Goal: Use online tool/utility

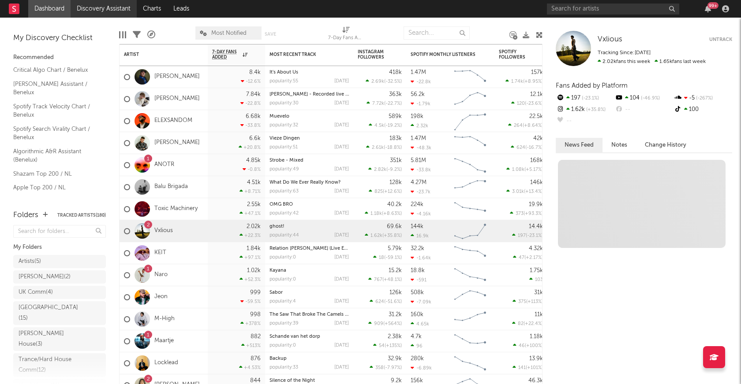
click at [103, 6] on link "Discovery Assistant" at bounding box center [104, 9] width 66 height 18
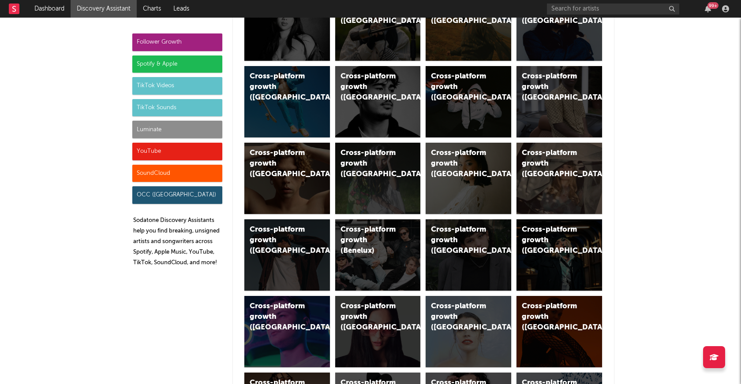
scroll to position [116, 0]
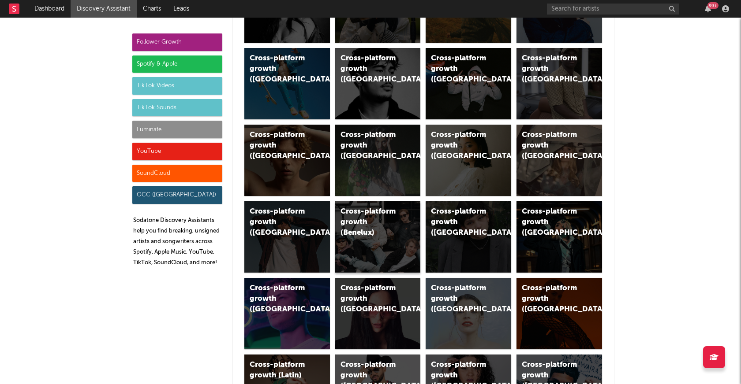
click at [376, 234] on div "Cross-platform growth (Benelux)" at bounding box center [370, 223] width 60 height 32
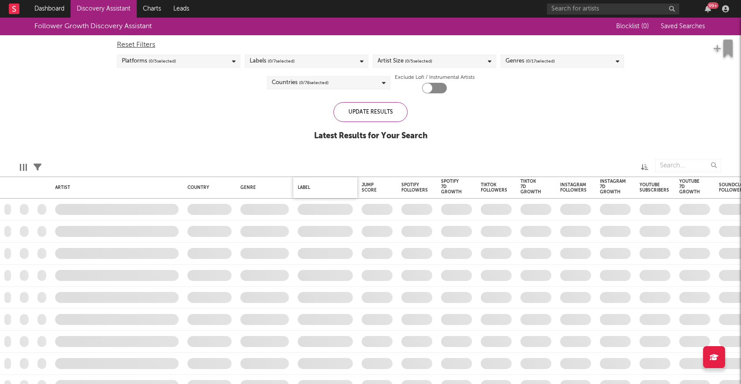
checkbox input "true"
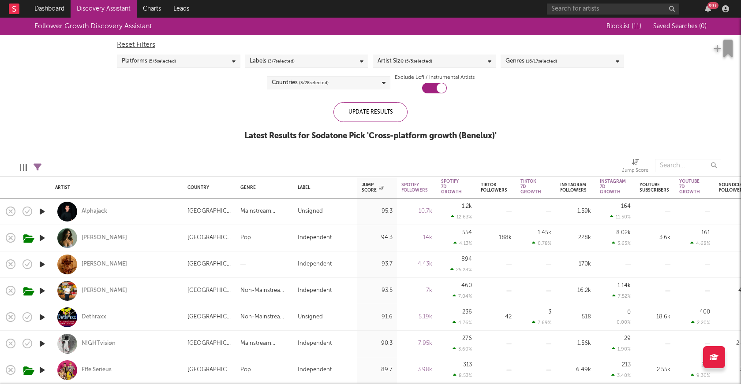
click at [157, 137] on div "Follower Growth Discovery Assistant Blocklist ( 11 ) Saved Searches ( 0 ) Reset…" at bounding box center [370, 84] width 741 height 133
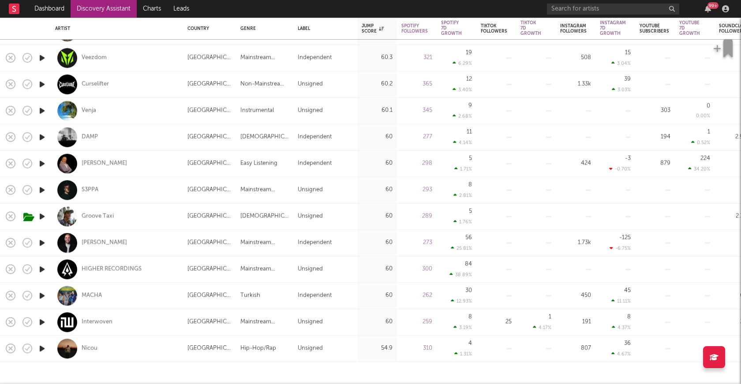
click at [44, 216] on icon "button" at bounding box center [41, 216] width 9 height 11
click at [41, 217] on icon "button" at bounding box center [41, 216] width 8 height 11
